Goal: Find specific page/section: Find specific page/section

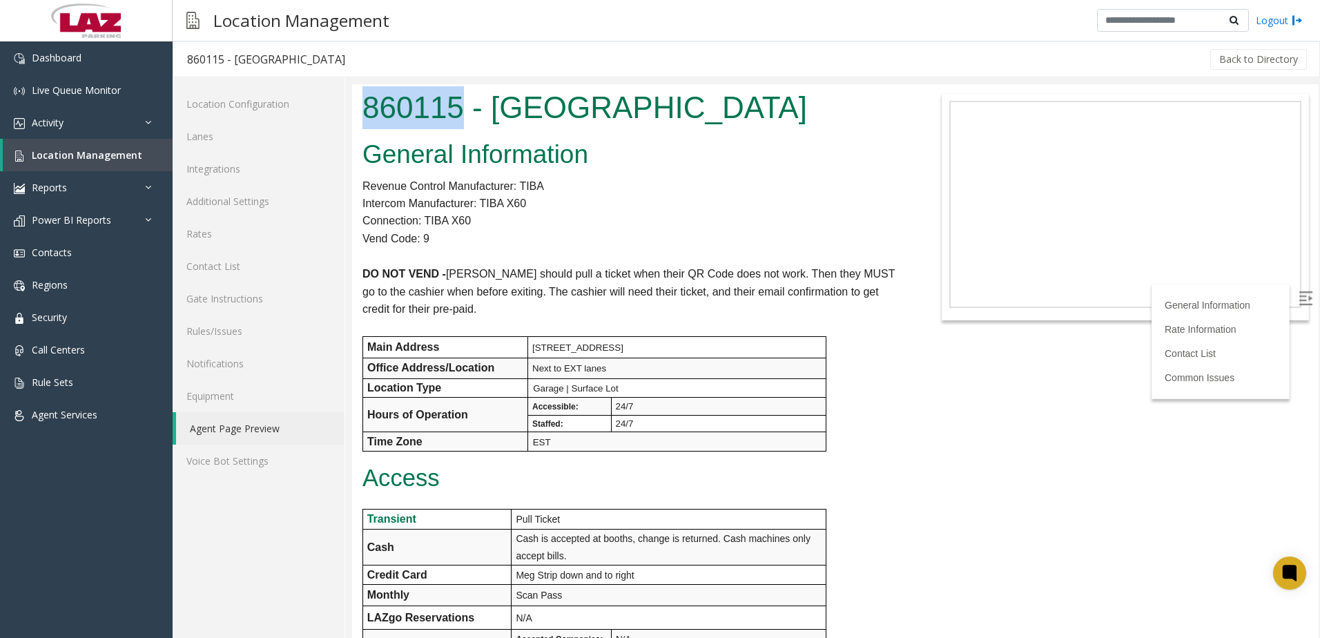
copy h1 "860115"
click at [492, 106] on h1 "860115 - [GEOGRAPHIC_DATA]" at bounding box center [633, 107] width 543 height 43
drag, startPoint x: 490, startPoint y: 108, endPoint x: 462, endPoint y: 105, distance: 28.4
click at [462, 105] on h1 "860115 - [GEOGRAPHIC_DATA]" at bounding box center [633, 107] width 543 height 43
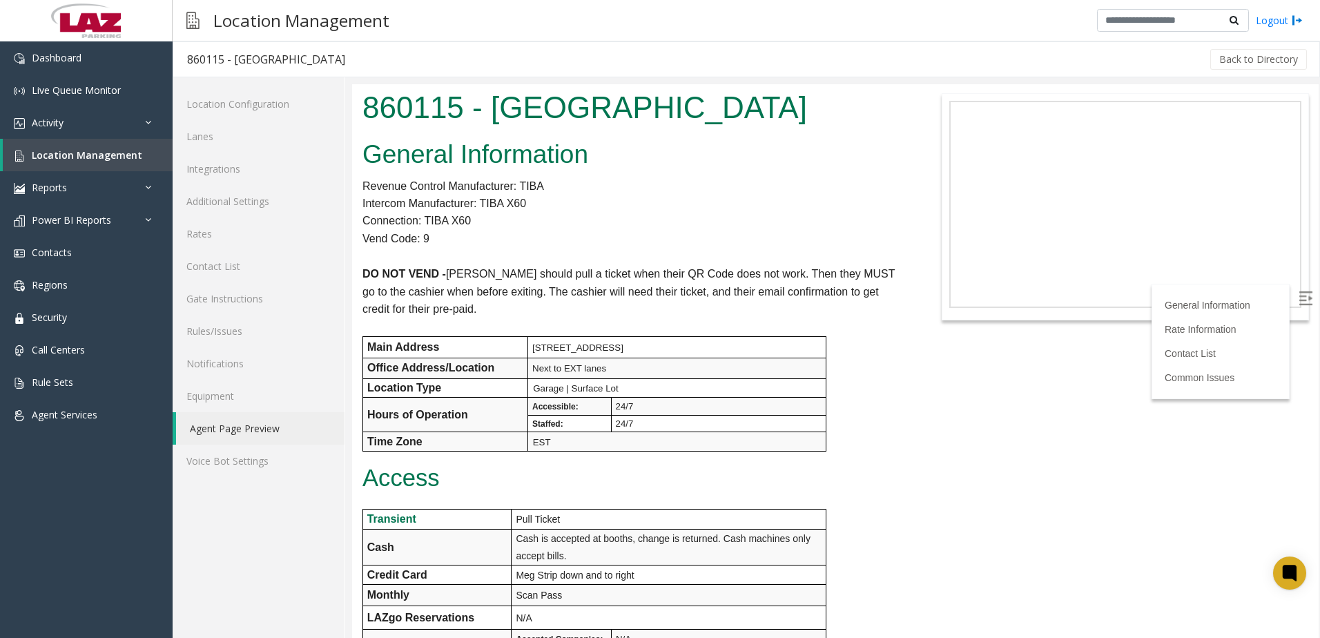
drag, startPoint x: 541, startPoint y: 135, endPoint x: 597, endPoint y: 159, distance: 61.2
click at [597, 159] on h2 "General Information" at bounding box center [633, 155] width 543 height 36
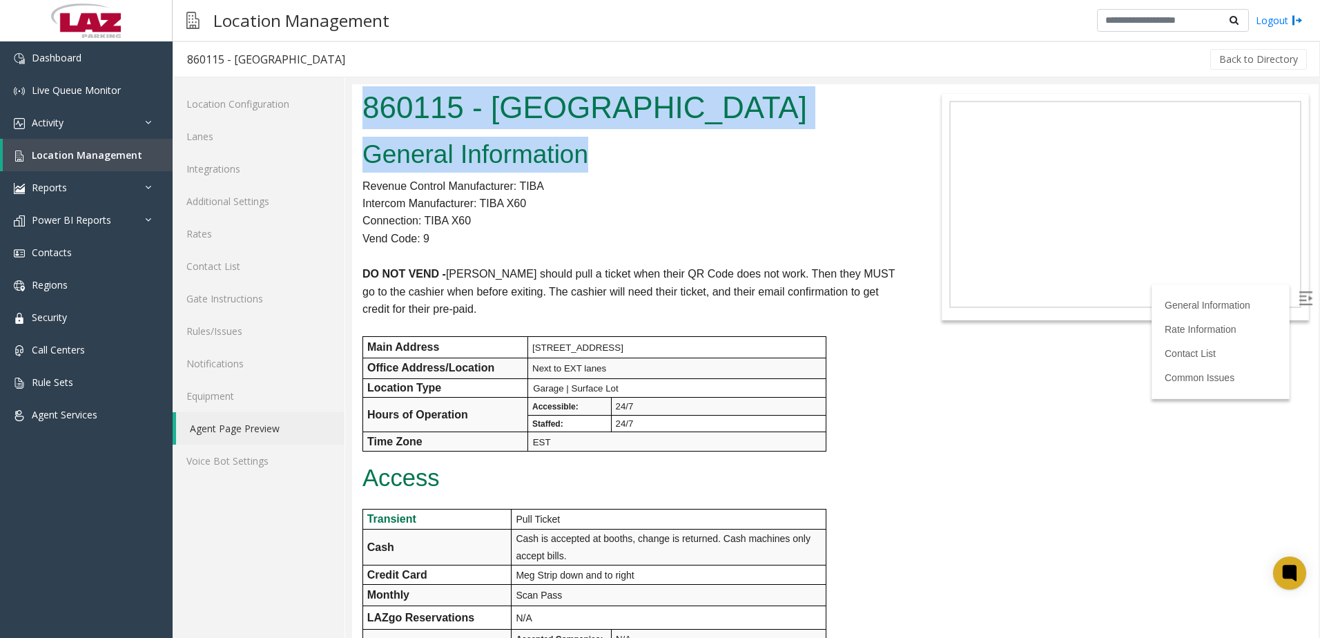
drag, startPoint x: 588, startPoint y: 153, endPoint x: 362, endPoint y: 119, distance: 227.5
click at [362, 119] on body "860115 - [GEOGRAPHIC_DATA] General Information Revenue Control Manufacturer: TI…" at bounding box center [835, 361] width 967 height 554
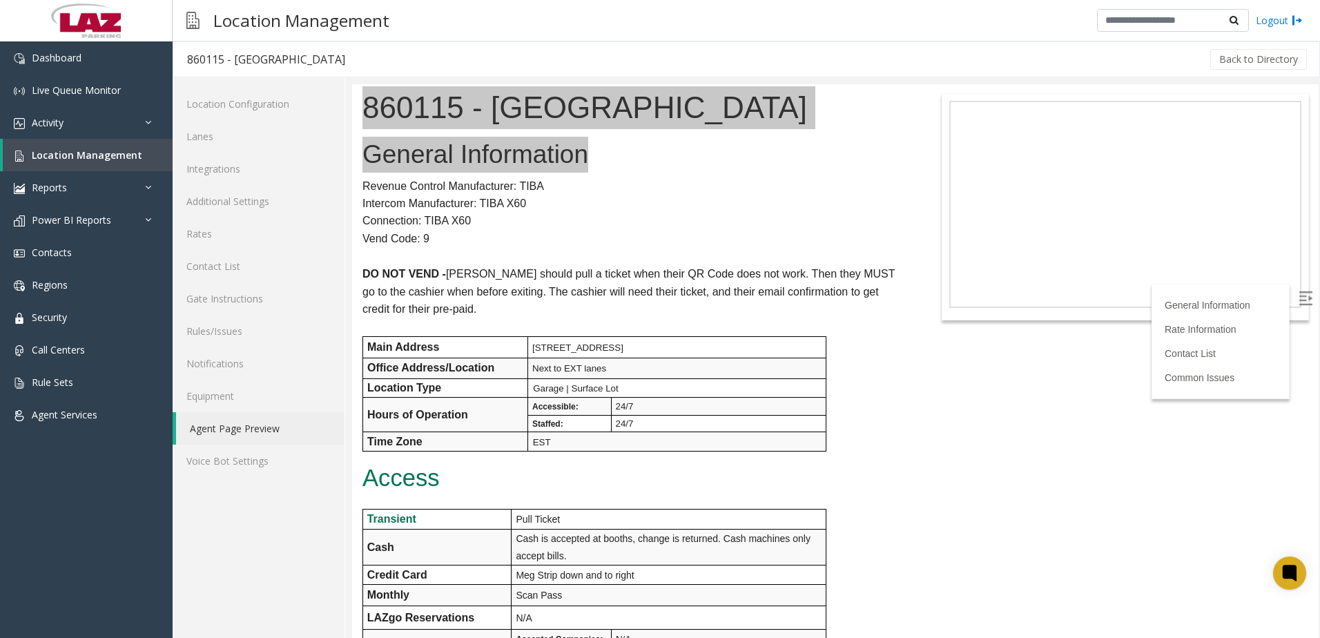
drag, startPoint x: 10, startPoint y: 35, endPoint x: 233, endPoint y: 64, distance: 224.1
click at [233, 64] on div "860115 - [GEOGRAPHIC_DATA]" at bounding box center [266, 59] width 158 height 18
drag, startPoint x: 188, startPoint y: 58, endPoint x: 399, endPoint y: 66, distance: 210.8
click at [359, 66] on h3 "860115 - [GEOGRAPHIC_DATA]" at bounding box center [266, 59] width 186 height 32
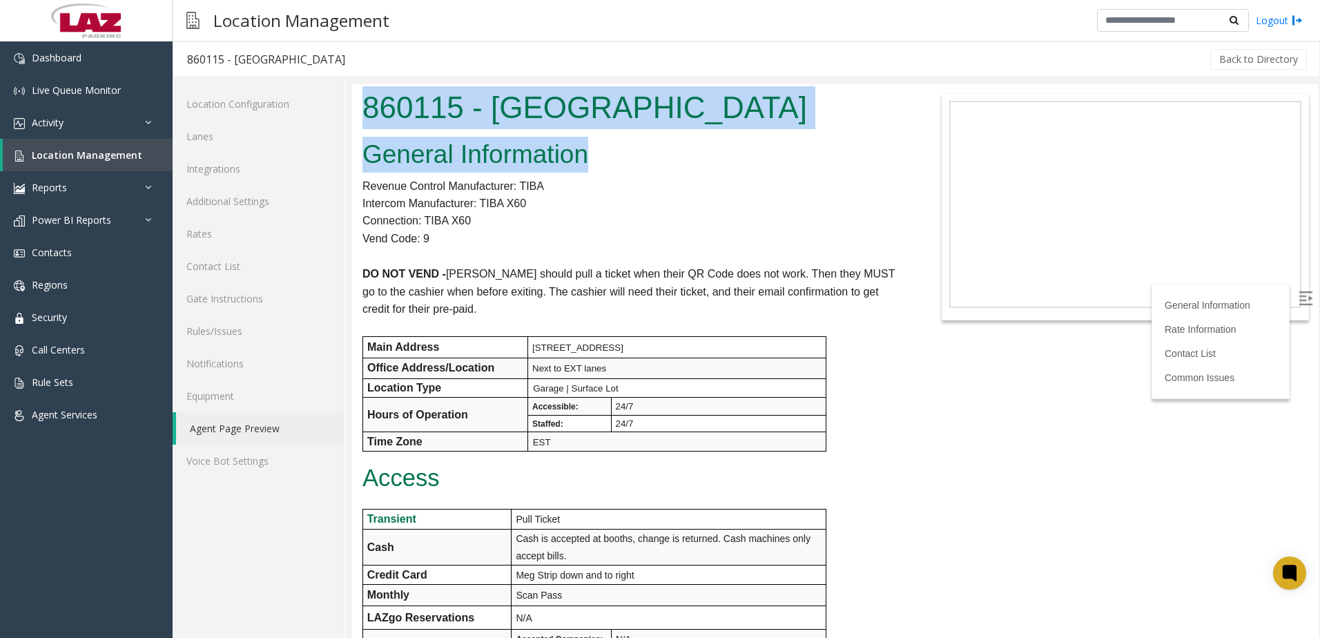
drag, startPoint x: 751, startPoint y: 151, endPoint x: 499, endPoint y: 122, distance: 254.3
click at [499, 122] on h1 "860115 - [GEOGRAPHIC_DATA]" at bounding box center [633, 107] width 543 height 43
click at [592, 152] on h2 "General Information" at bounding box center [633, 155] width 543 height 36
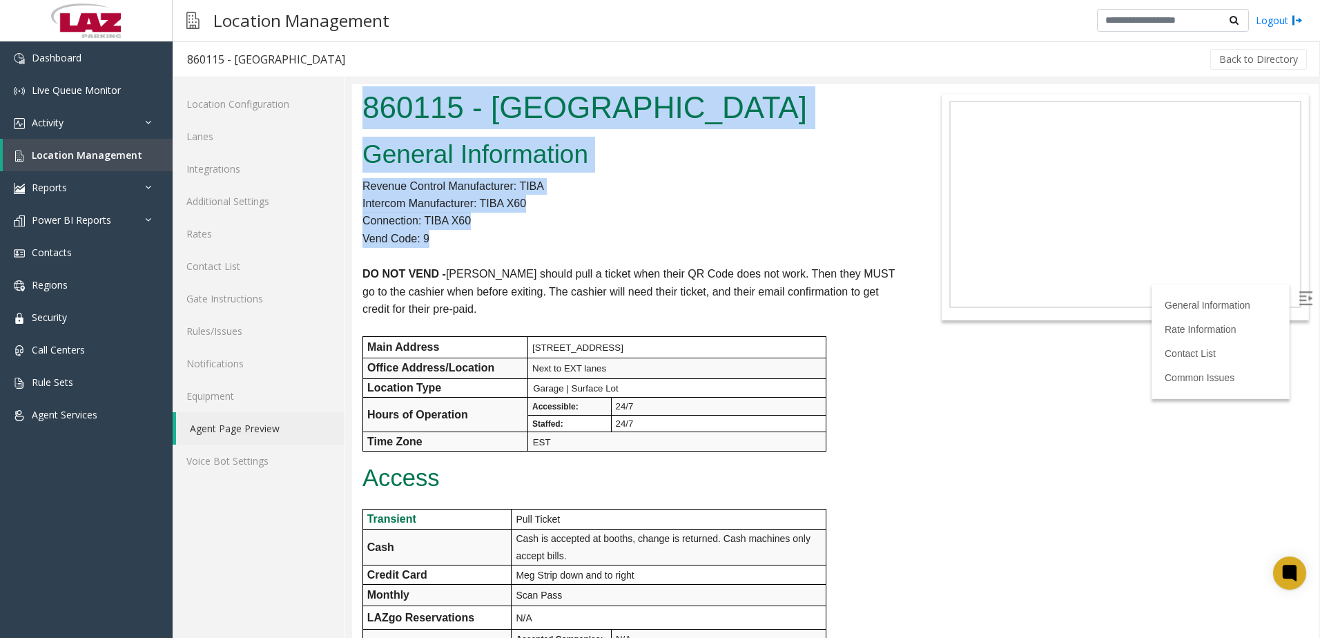
drag, startPoint x: 451, startPoint y: 240, endPoint x: 366, endPoint y: 110, distance: 155.1
click at [366, 110] on body "860115 - [GEOGRAPHIC_DATA] General Information Revenue Control Manufacturer: TI…" at bounding box center [835, 361] width 967 height 554
click at [517, 214] on p "Connection: TIBA X60" at bounding box center [633, 221] width 543 height 18
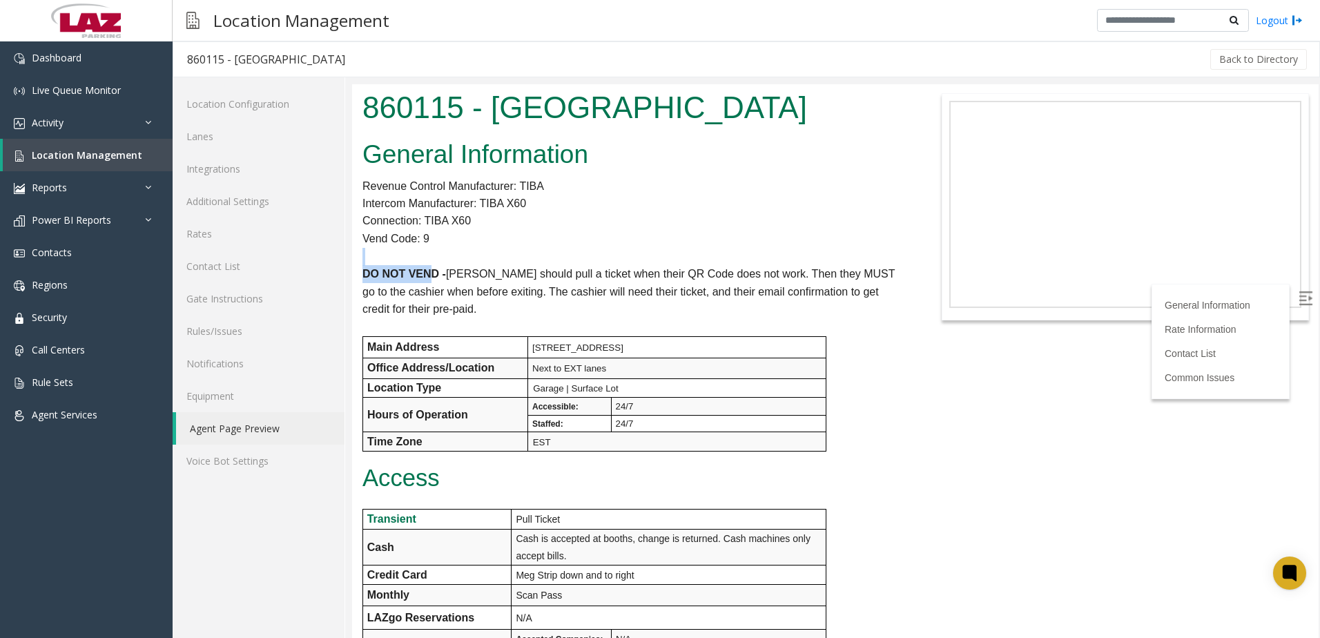
click at [435, 265] on p "DO NOT VEND - [PERSON_NAME] should pull a ticket when their QR Code does not wo…" at bounding box center [633, 291] width 543 height 53
